Goal: Find specific page/section: Find specific page/section

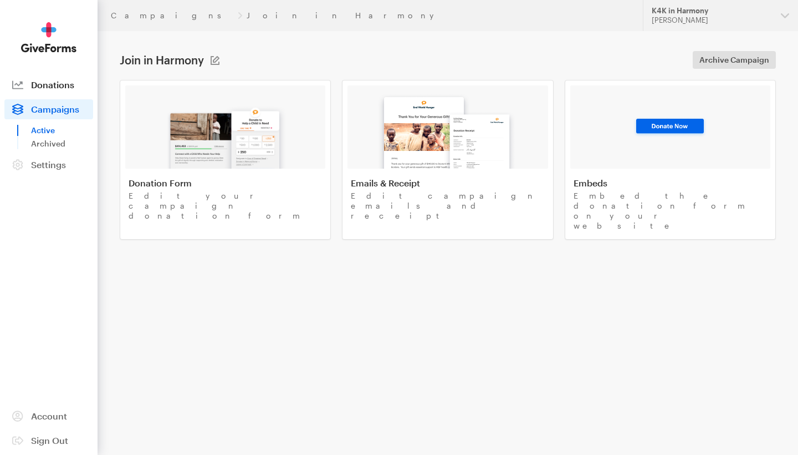
click at [54, 80] on span "Donations" at bounding box center [52, 84] width 43 height 11
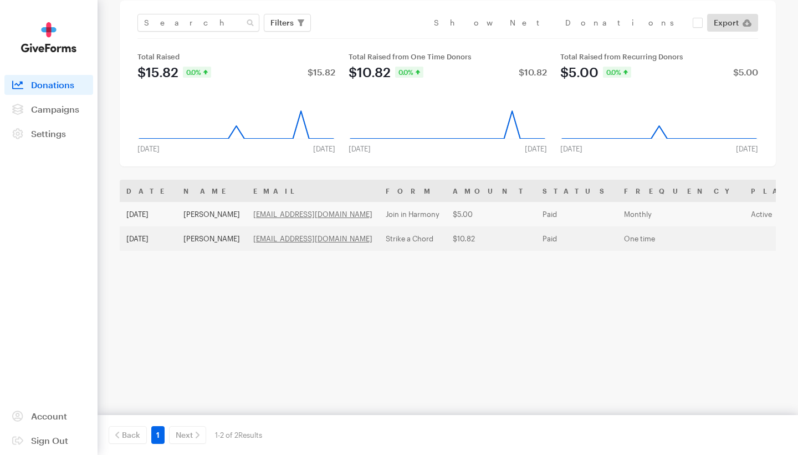
scroll to position [53, 0]
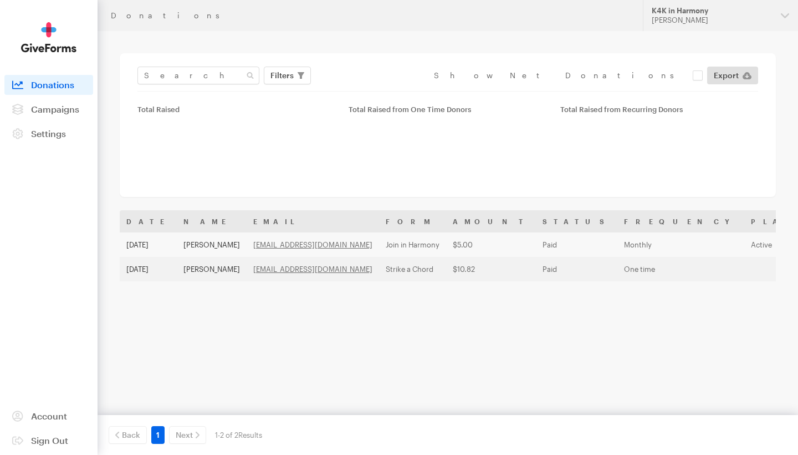
scroll to position [38, 0]
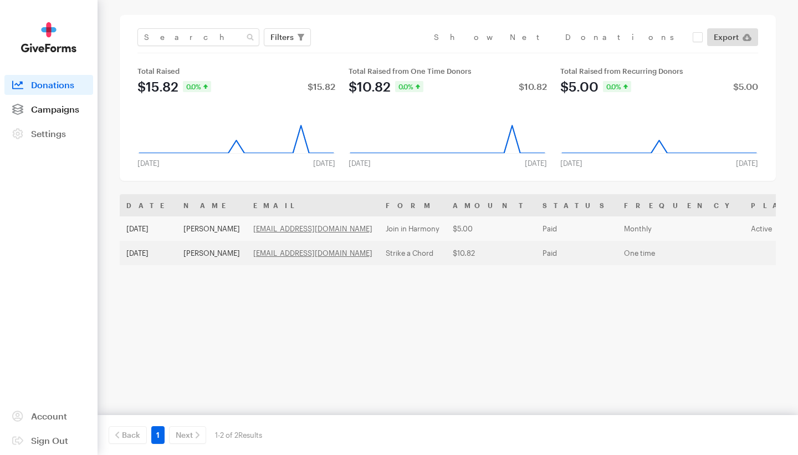
click at [79, 111] on span "Campaigns" at bounding box center [55, 109] width 48 height 11
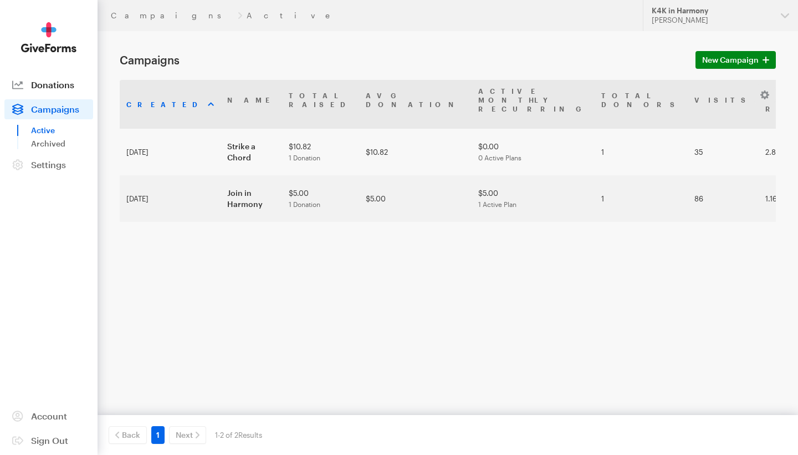
click at [60, 85] on span "Donations" at bounding box center [52, 84] width 43 height 11
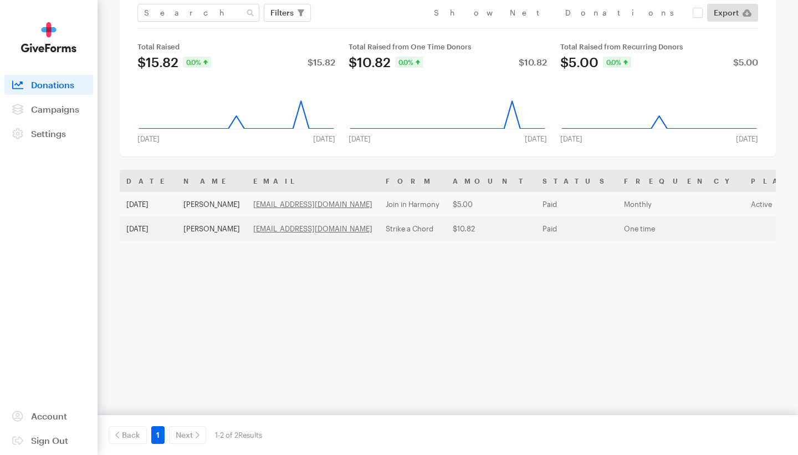
scroll to position [63, 0]
